Goal: Task Accomplishment & Management: Manage account settings

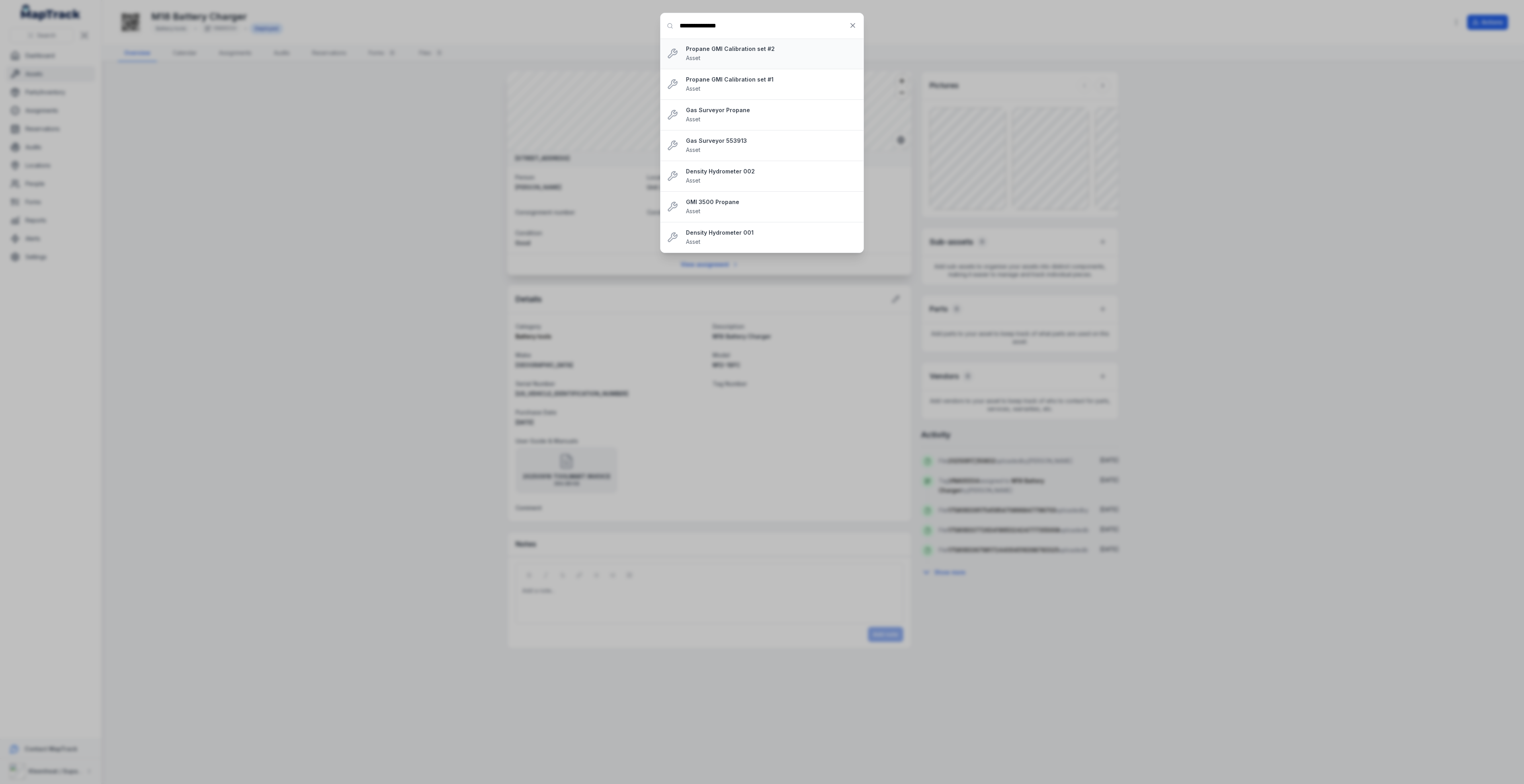
type input "**********"
click at [766, 48] on strong "Propane GMI Calibration set #2" at bounding box center [771, 48] width 171 height 8
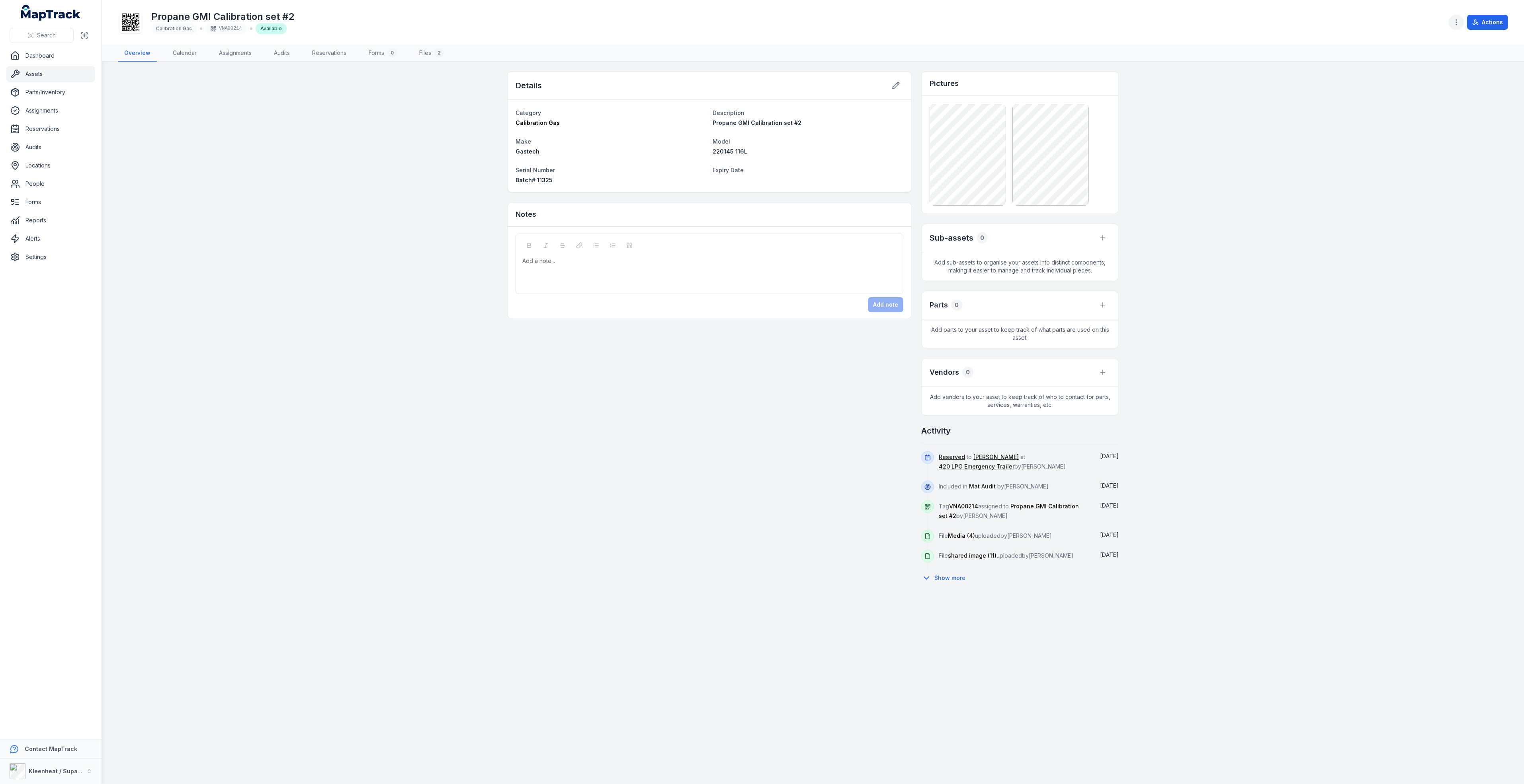
click at [1456, 20] on circle "button" at bounding box center [1456, 20] width 1 height 1
click at [1415, 105] on div "Edit categories" at bounding box center [1416, 108] width 89 height 14
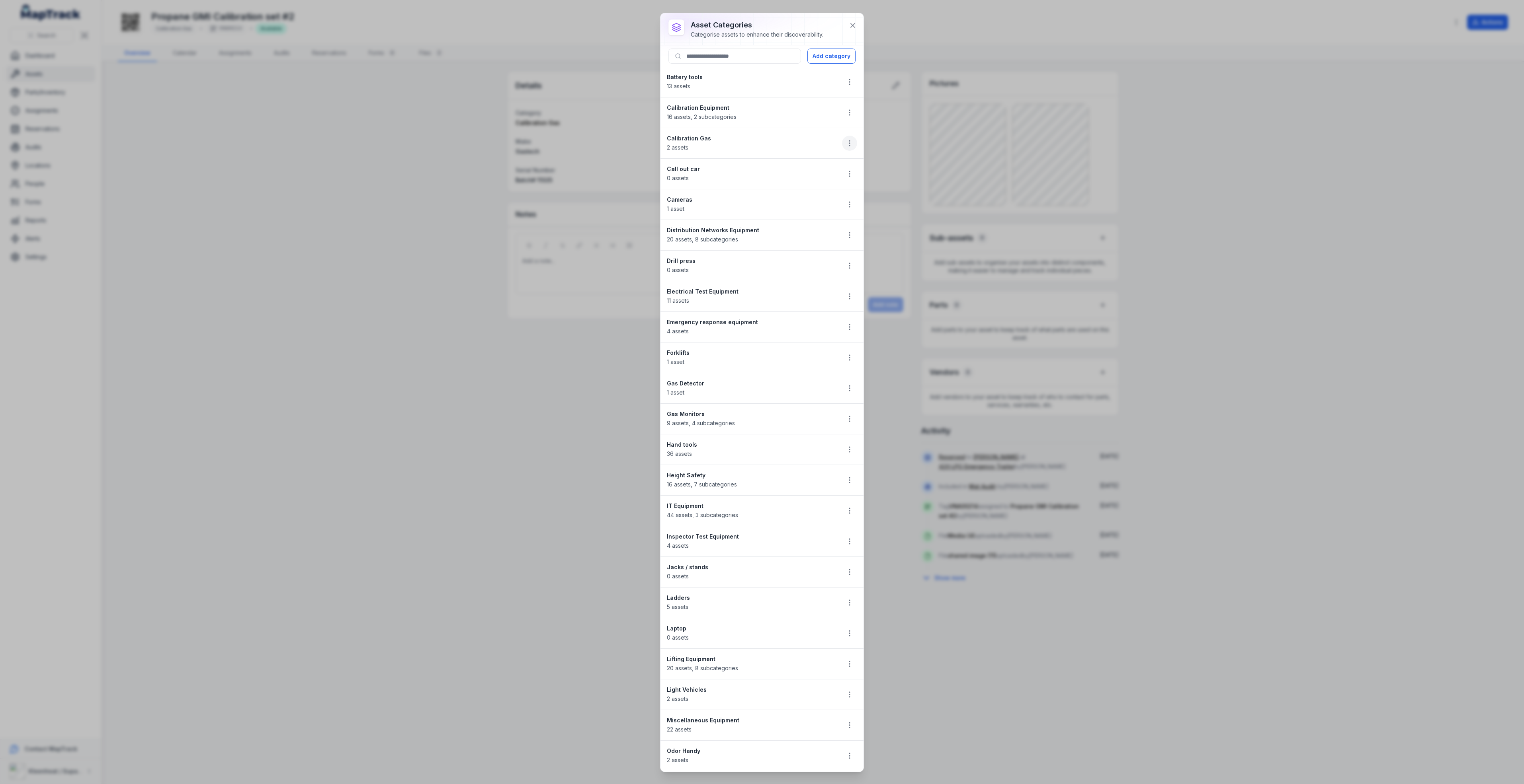
click at [845, 144] on icon "button" at bounding box center [849, 143] width 8 height 8
click at [782, 166] on div "Edit" at bounding box center [800, 166] width 89 height 14
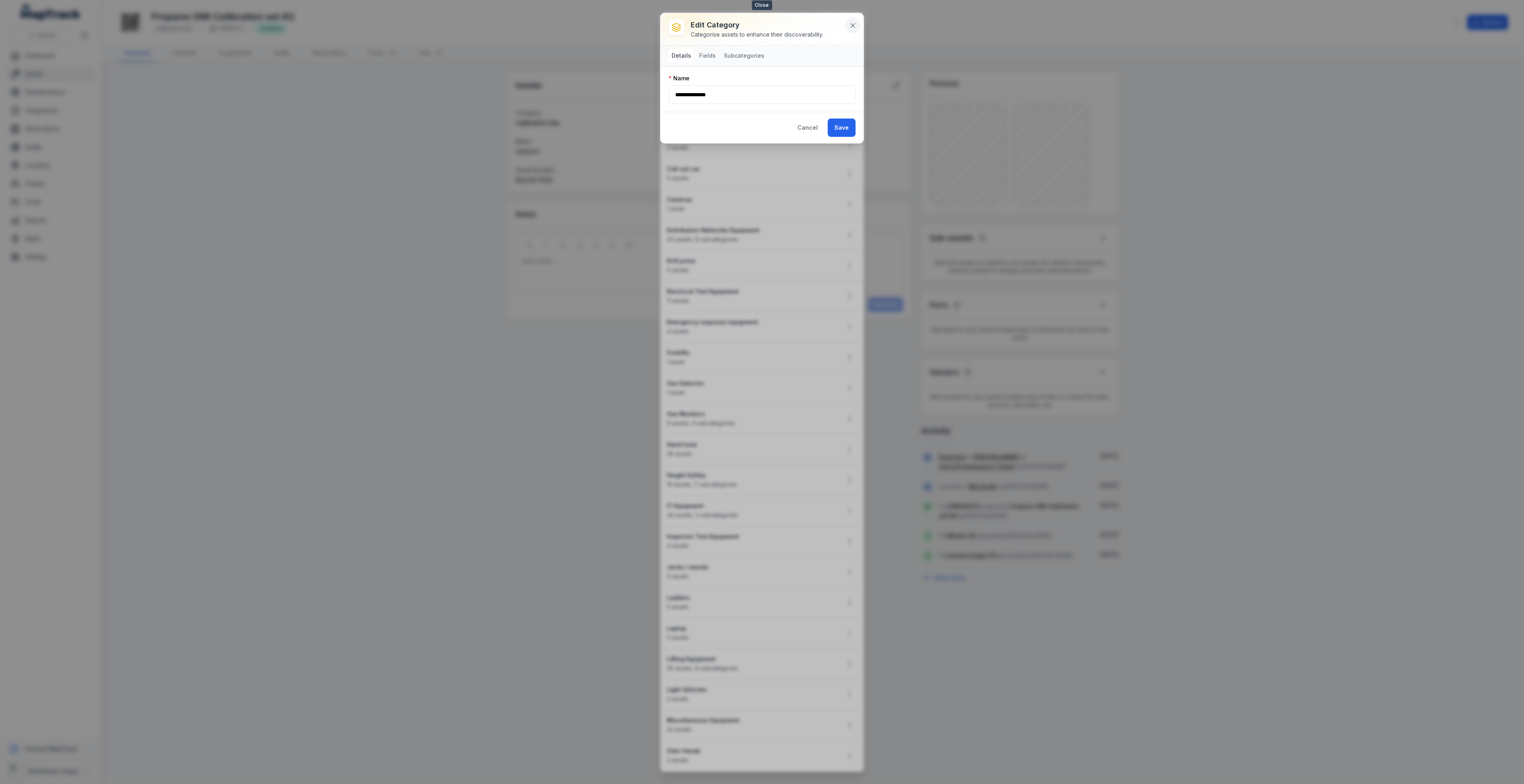
click at [850, 25] on icon at bounding box center [853, 25] width 8 height 8
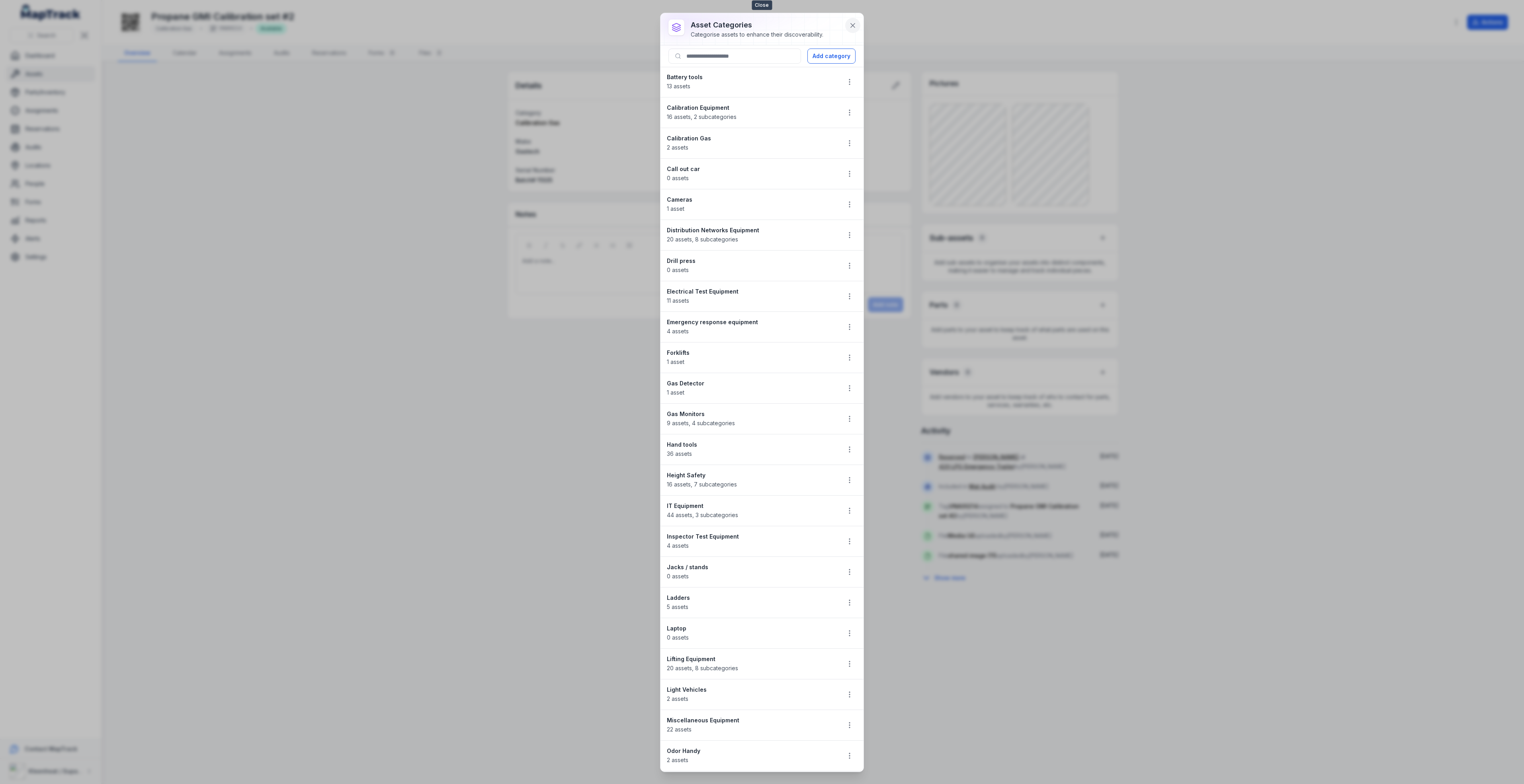
click at [854, 27] on icon at bounding box center [853, 25] width 4 height 4
